Goal: Transaction & Acquisition: Purchase product/service

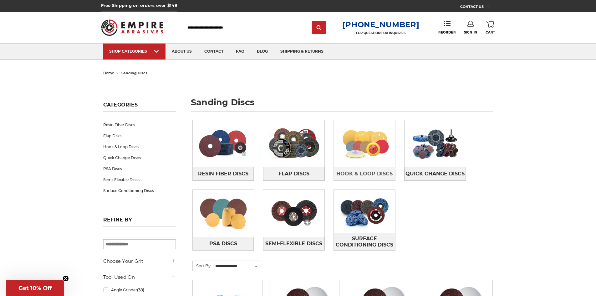
click at [350, 148] on img at bounding box center [364, 143] width 61 height 43
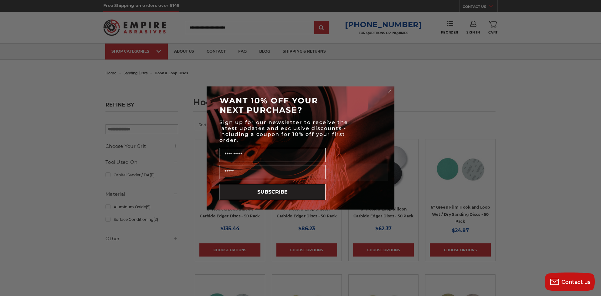
drag, startPoint x: 597, startPoint y: 22, endPoint x: 596, endPoint y: 54, distance: 31.3
click at [596, 54] on div "Close dialog WANT 10% OFF YOUR NEXT PURCHASE? Sign up for our newsletter to rec…" at bounding box center [300, 148] width 601 height 296
click at [390, 89] on circle "Close dialog" at bounding box center [390, 91] width 6 height 6
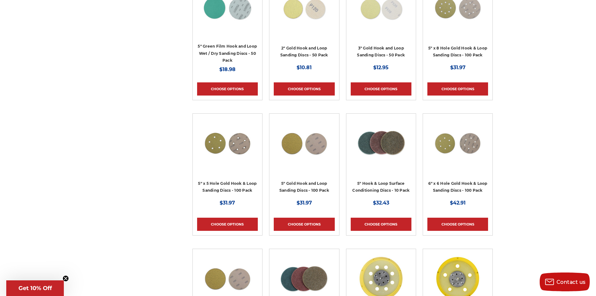
scroll to position [294, 0]
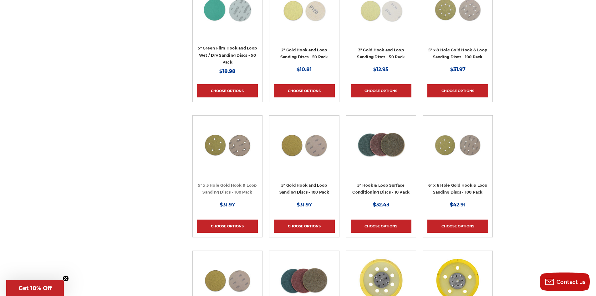
click at [217, 185] on link "5" x 5 Hole Gold Hook & Loop Sanding Discs - 100 Pack" at bounding box center [227, 189] width 59 height 12
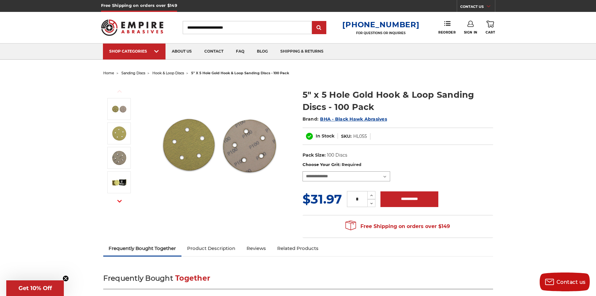
click at [345, 176] on select "**********" at bounding box center [347, 176] width 88 height 10
click at [190, 207] on img at bounding box center [219, 144] width 125 height 125
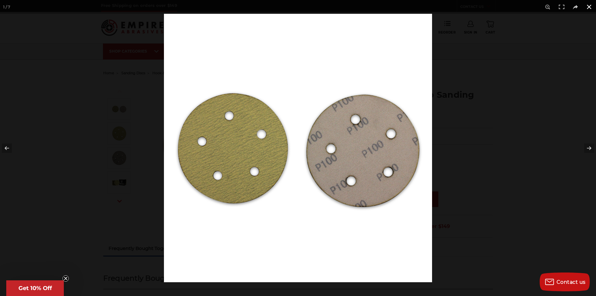
click at [487, 96] on div at bounding box center [462, 162] width 596 height 296
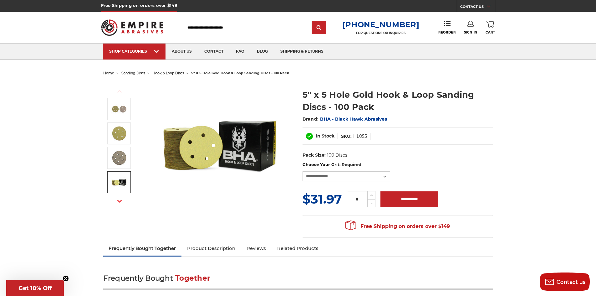
click at [372, 120] on span "BHA - Black Hawk Abrasives" at bounding box center [353, 119] width 67 height 6
